Goal: Task Accomplishment & Management: Use online tool/utility

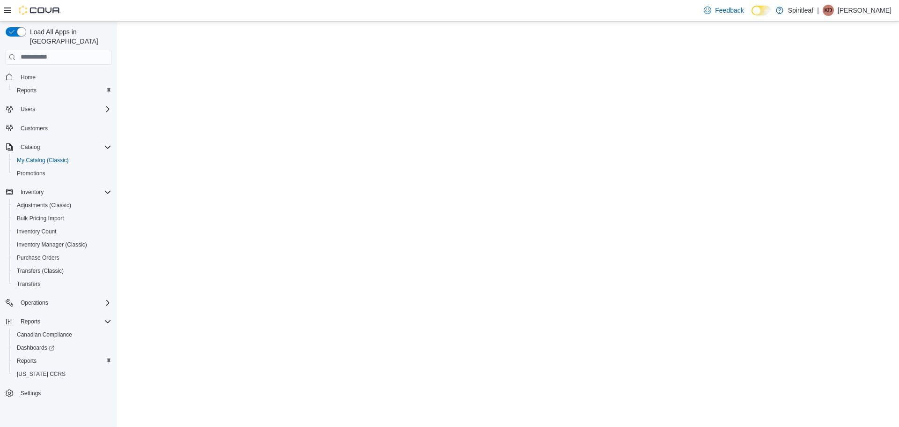
select select "**********"
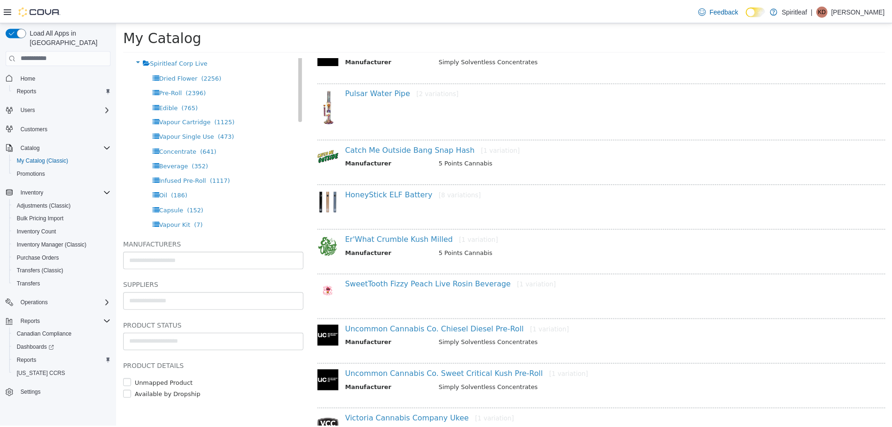
scroll to position [187, 0]
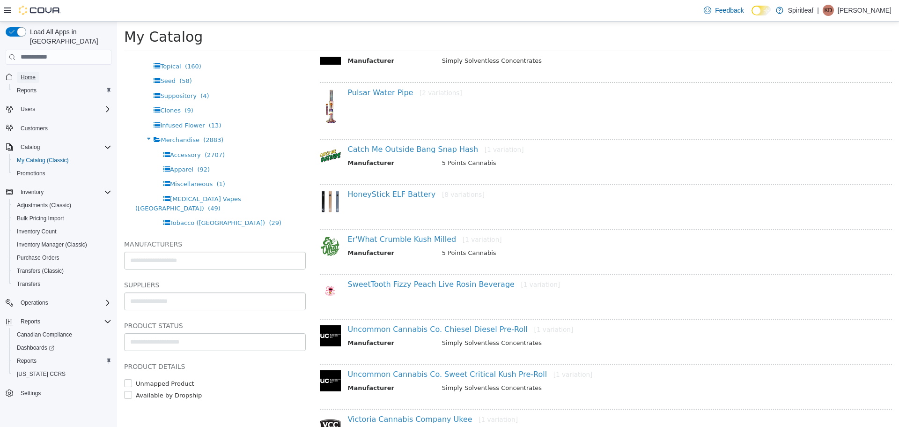
click at [30, 74] on span "Home" at bounding box center [28, 77] width 15 height 7
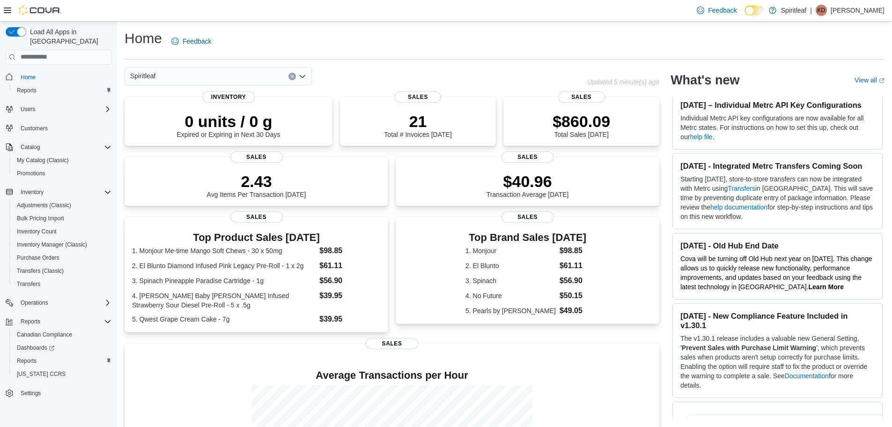
scroll to position [130, 0]
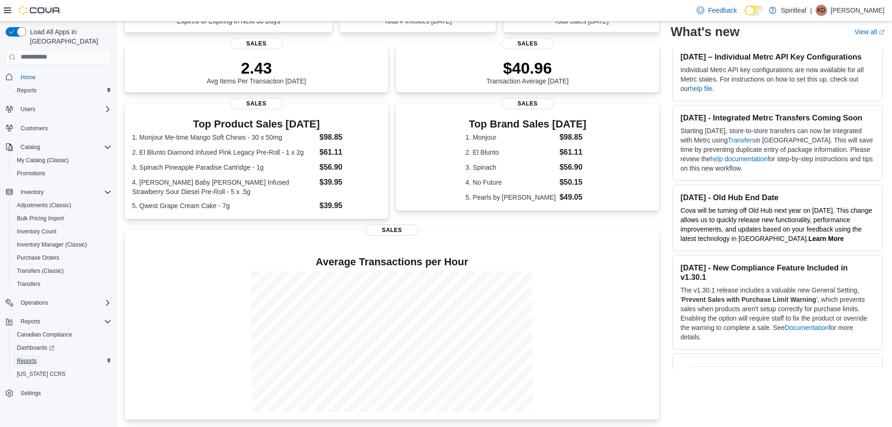
click at [20, 357] on span "Reports" at bounding box center [27, 360] width 20 height 7
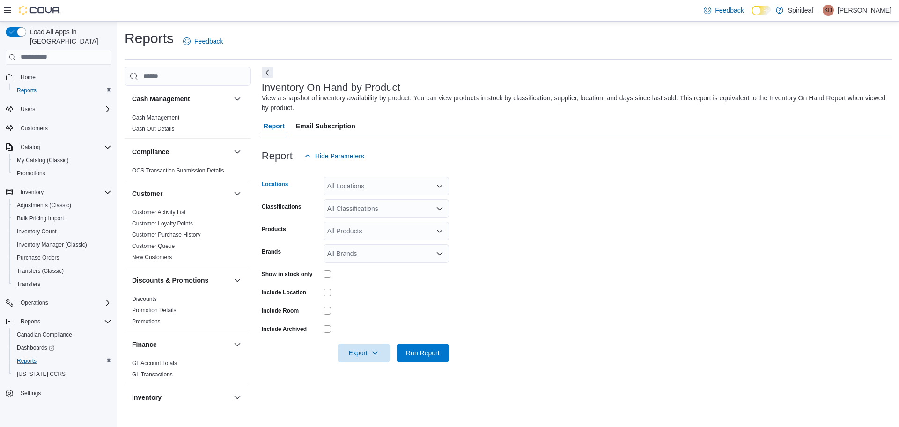
click at [343, 190] on div "All Locations" at bounding box center [386, 186] width 125 height 19
type input "***"
click at [381, 202] on span "216 - Millrise ([GEOGRAPHIC_DATA])" at bounding box center [413, 201] width 111 height 9
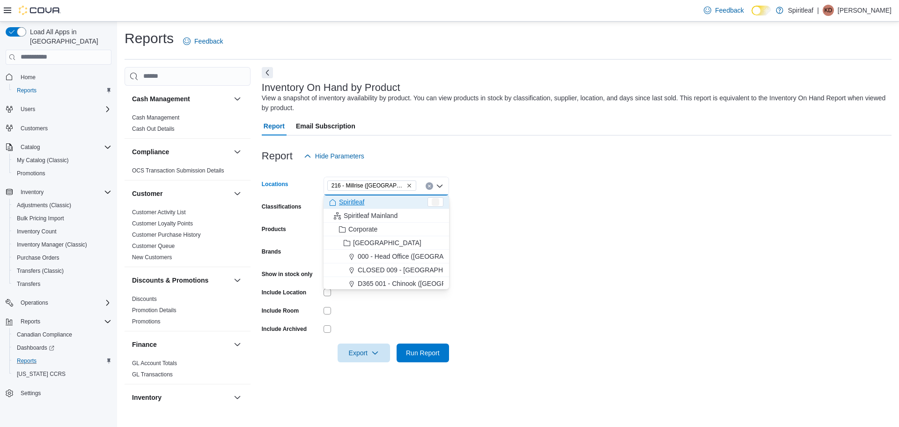
click at [491, 226] on form "Locations 216 - [GEOGRAPHIC_DATA] ([GEOGRAPHIC_DATA]) Combo box. Selected. 216 …" at bounding box center [577, 263] width 630 height 197
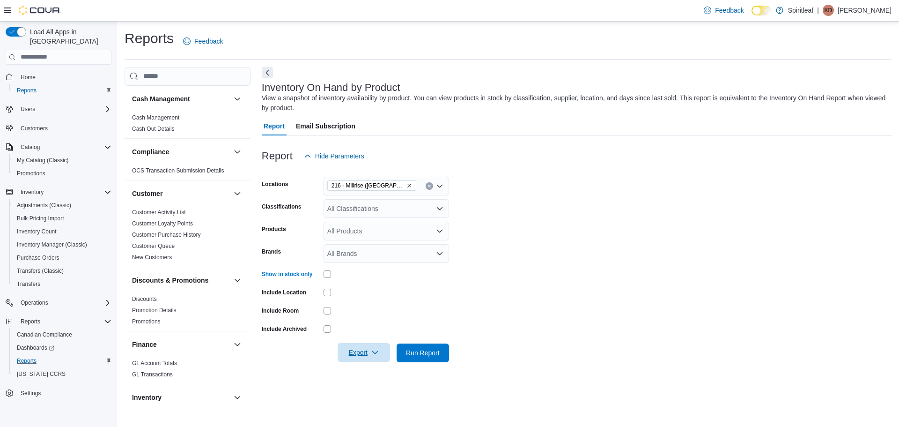
click at [378, 353] on icon "button" at bounding box center [374, 351] width 7 height 7
click at [368, 298] on span "Export to Excel" at bounding box center [365, 296] width 42 height 7
click at [29, 74] on span "Home" at bounding box center [28, 77] width 15 height 7
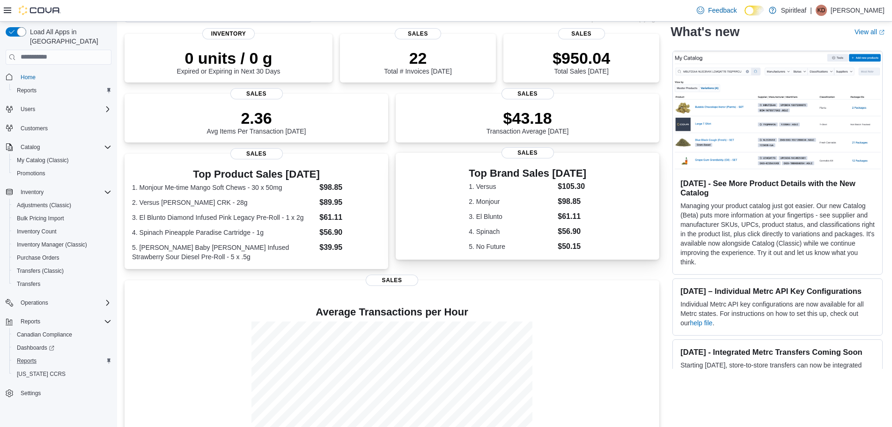
scroll to position [130, 0]
